Goal: Download file/media

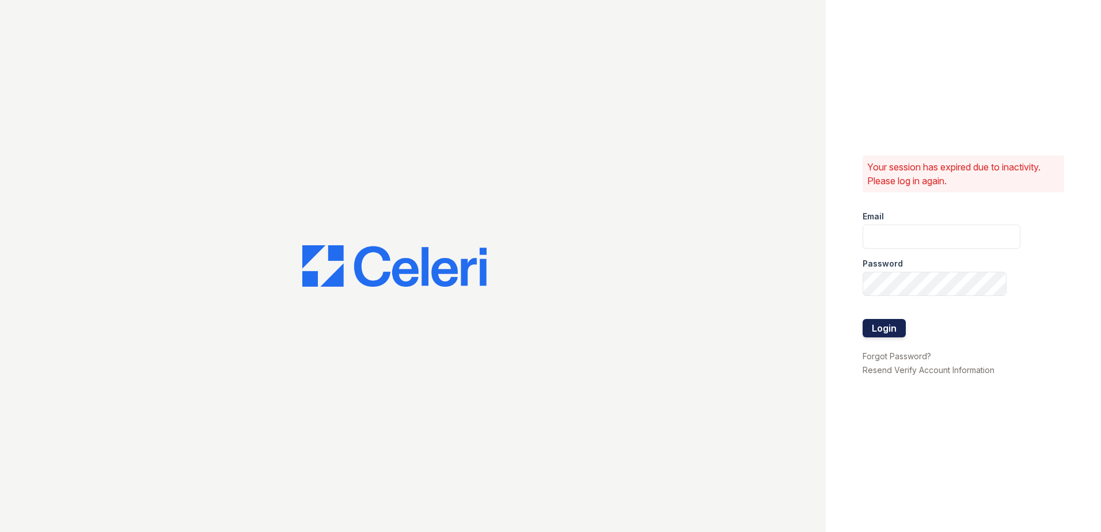
type input "renewchesapeake@trinity-pm.com"
click at [905, 323] on button "Login" at bounding box center [884, 328] width 43 height 18
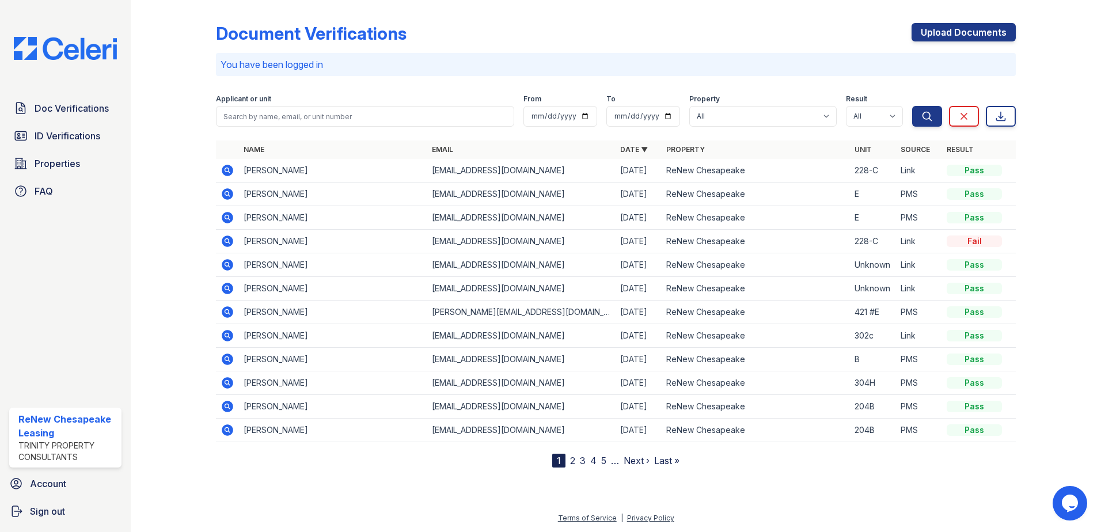
click at [230, 218] on icon at bounding box center [228, 218] width 12 height 12
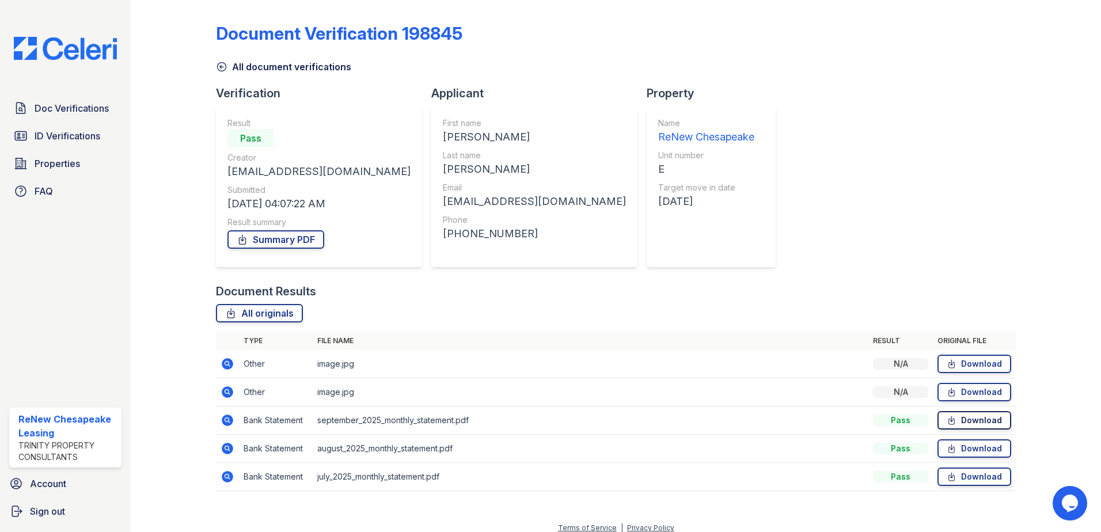
click at [956, 421] on link "Download" at bounding box center [974, 420] width 74 height 18
click at [978, 419] on link "Download" at bounding box center [974, 420] width 74 height 18
